Goal: Download file/media

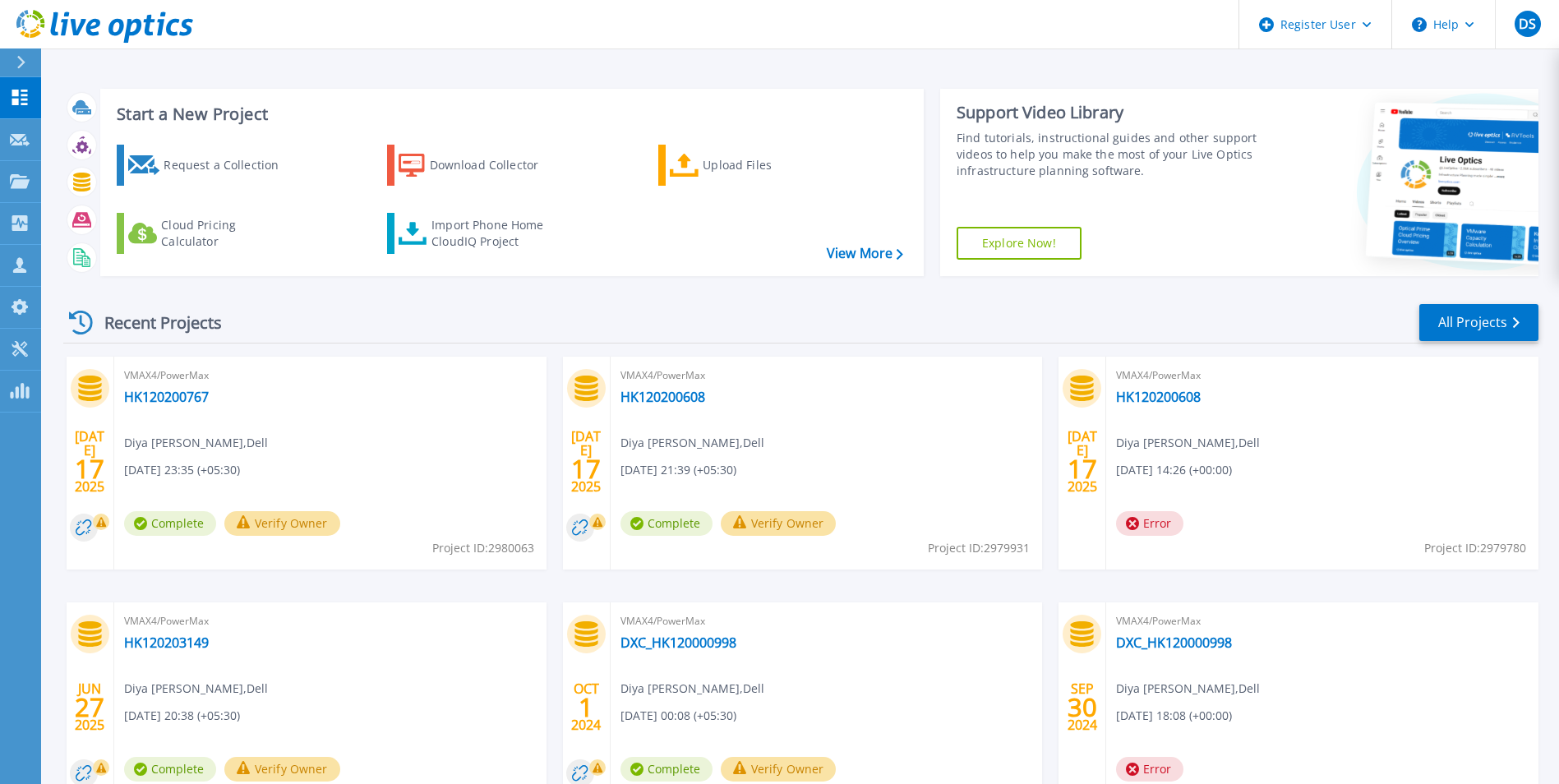
click at [252, 173] on div "Request a Collection" at bounding box center [228, 165] width 131 height 33
click at [455, 147] on link "Download Collector" at bounding box center [479, 165] width 183 height 41
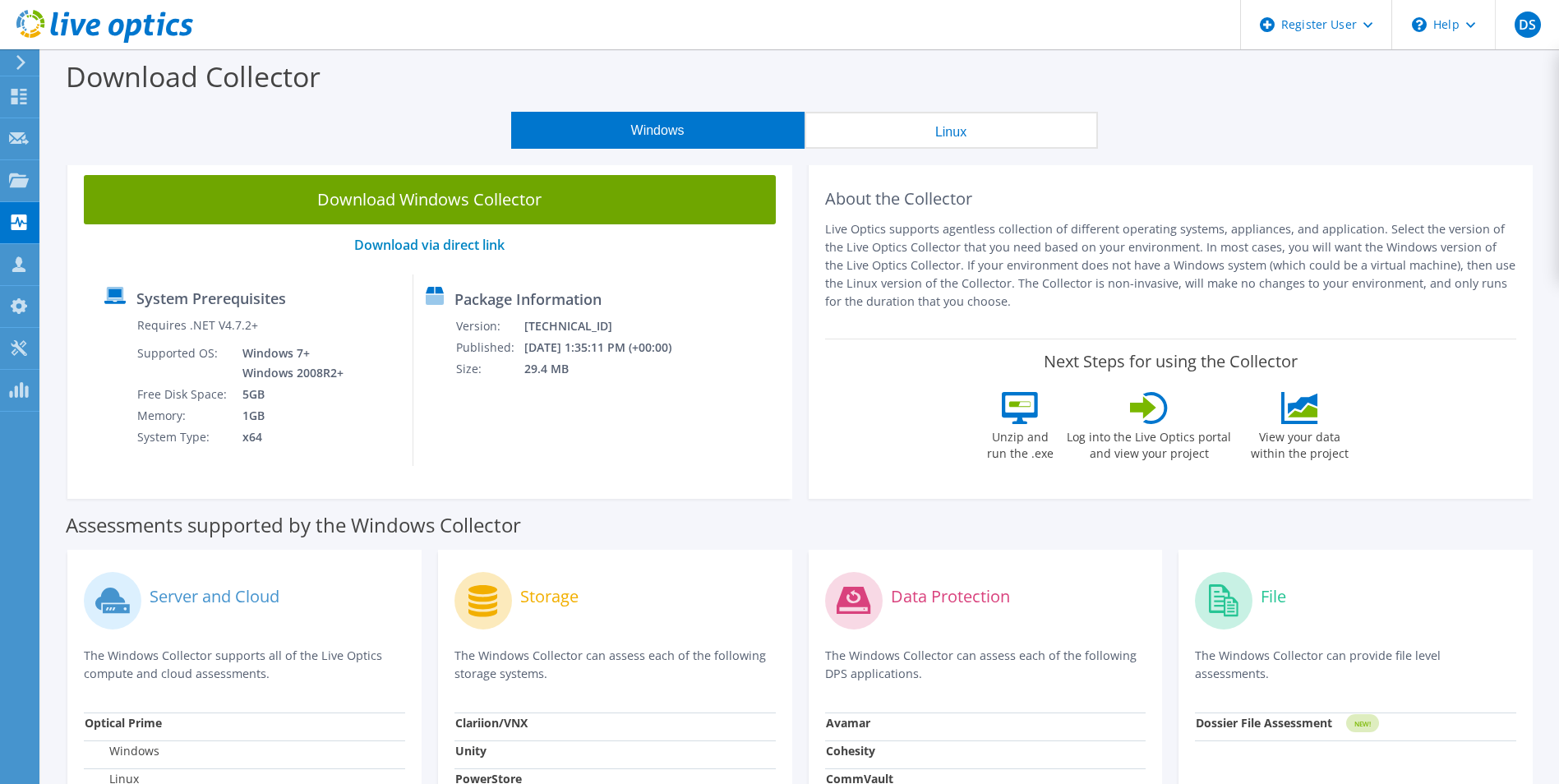
click at [467, 196] on link "Download Windows Collector" at bounding box center [429, 199] width 692 height 49
